Goal: Task Accomplishment & Management: Complete application form

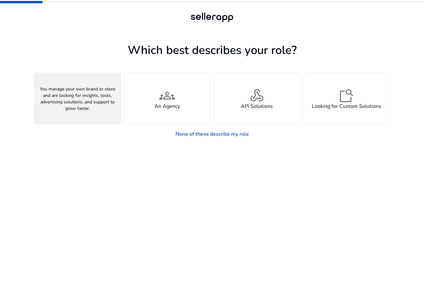
click at [80, 99] on span "person" at bounding box center [78, 96] width 16 height 16
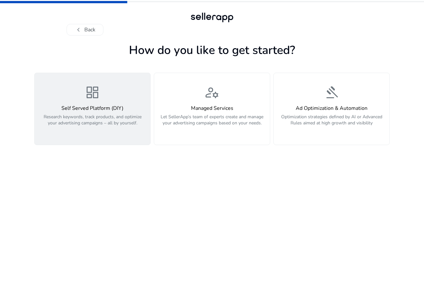
click at [75, 94] on div "dashboard Self Served Platform (DIY) Research keywords, track products, and opt…" at bounding box center [92, 109] width 108 height 48
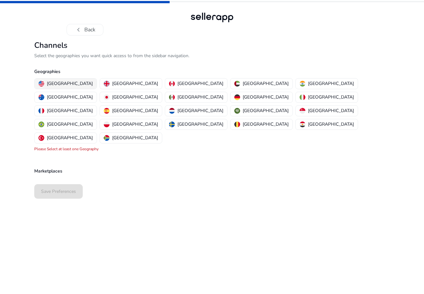
click at [65, 85] on p "[GEOGRAPHIC_DATA]" at bounding box center [70, 83] width 46 height 7
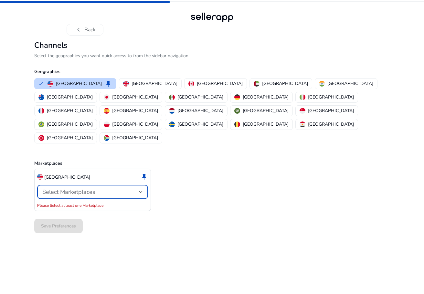
click at [65, 188] on span "Select Marketplaces" at bounding box center [68, 192] width 53 height 8
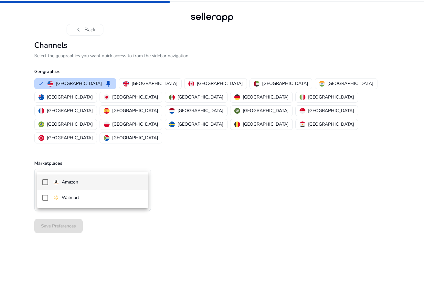
click at [61, 185] on div "Amazon" at bounding box center [65, 182] width 25 height 7
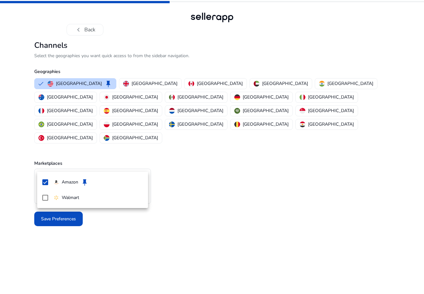
click at [63, 238] on div at bounding box center [212, 147] width 424 height 294
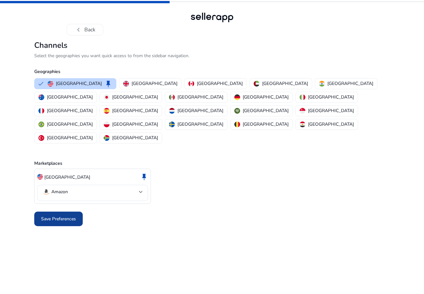
click at [60, 211] on span at bounding box center [58, 219] width 48 height 16
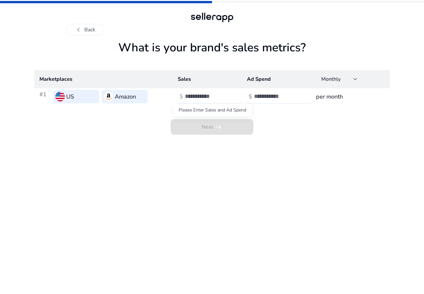
click at [219, 126] on span "Next arrow_right_alt" at bounding box center [212, 127] width 83 height 16
drag, startPoint x: 186, startPoint y: 99, endPoint x: 196, endPoint y: 95, distance: 11.2
click at [186, 99] on input "number" at bounding box center [207, 96] width 44 height 7
type input "******"
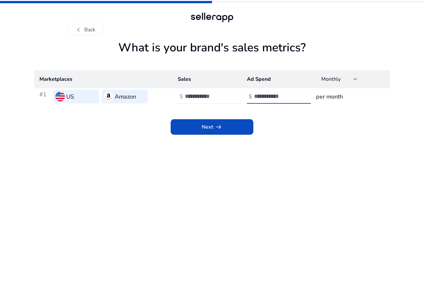
type input "****"
click at [207, 129] on span "Next arrow_right_alt" at bounding box center [212, 127] width 21 height 8
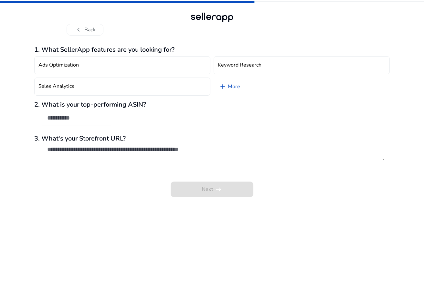
click at [59, 49] on h3 "1. What SellerApp features are you looking for?" at bounding box center [212, 50] width 356 height 8
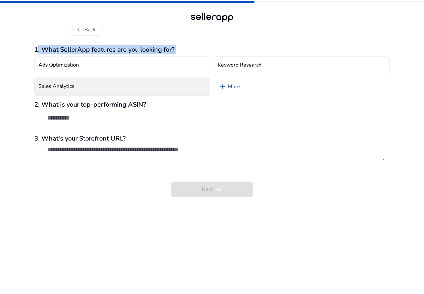
click at [70, 85] on h4 "Sales Analytics" at bounding box center [56, 86] width 36 height 6
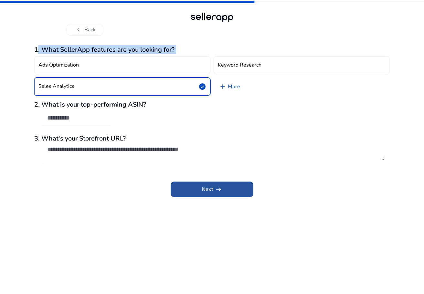
click at [209, 189] on span "Next arrow_right_alt" at bounding box center [212, 190] width 21 height 8
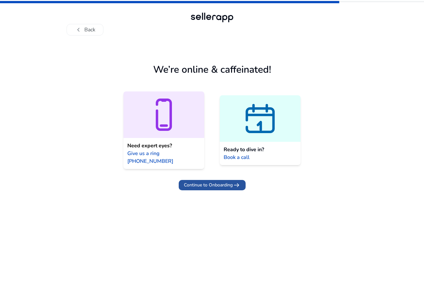
click at [207, 182] on span "Continue to Onboarding" at bounding box center [208, 185] width 49 height 7
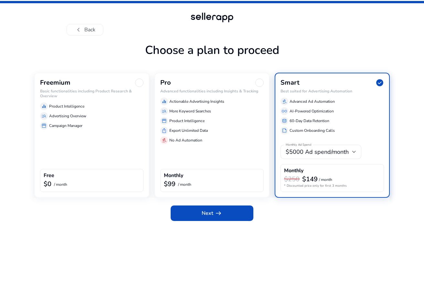
click at [99, 112] on div "manage_search Advertising Overview" at bounding box center [91, 116] width 103 height 8
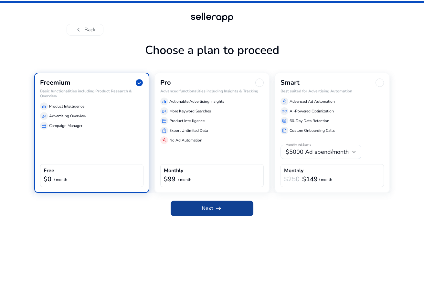
click at [226, 207] on span at bounding box center [212, 209] width 83 height 16
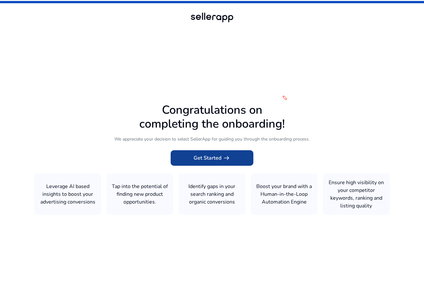
click at [182, 154] on span at bounding box center [212, 158] width 83 height 16
